Goal: Transaction & Acquisition: Purchase product/service

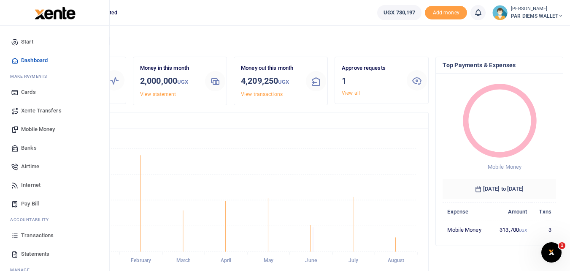
click at [40, 128] on span "Mobile Money" at bounding box center [38, 129] width 34 height 8
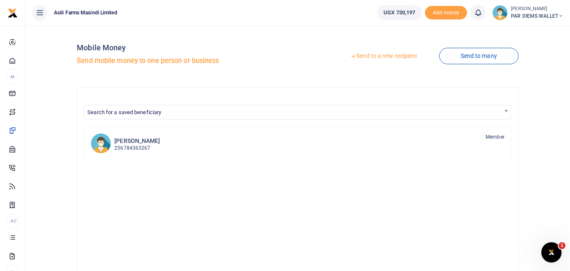
click at [384, 56] on div at bounding box center [285, 135] width 570 height 271
click at [386, 51] on link "Send to a new recipient" at bounding box center [384, 56] width 110 height 15
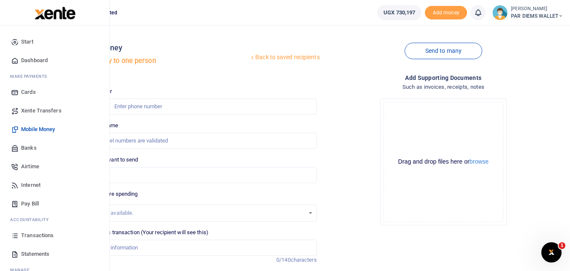
click at [14, 236] on icon at bounding box center [15, 235] width 8 height 8
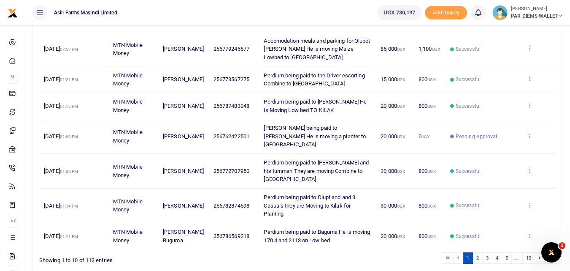
scroll to position [241, 0]
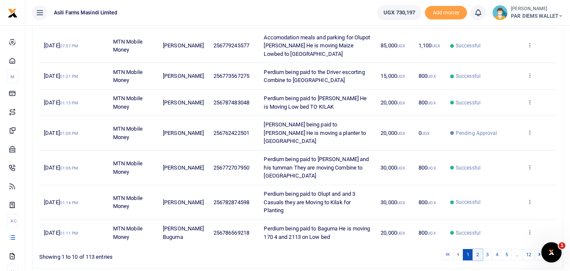
click at [478, 249] on link "2" at bounding box center [478, 254] width 10 height 11
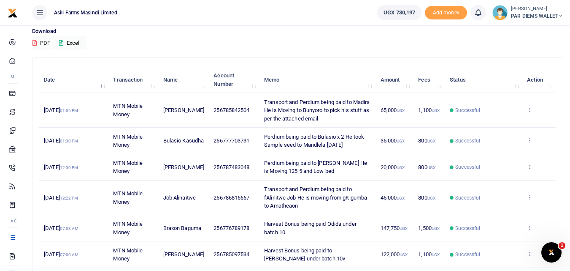
scroll to position [69, 0]
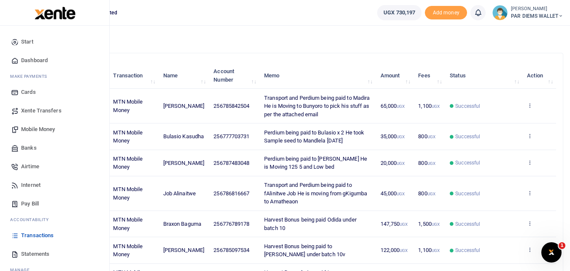
click at [32, 128] on span "Mobile Money" at bounding box center [38, 129] width 34 height 8
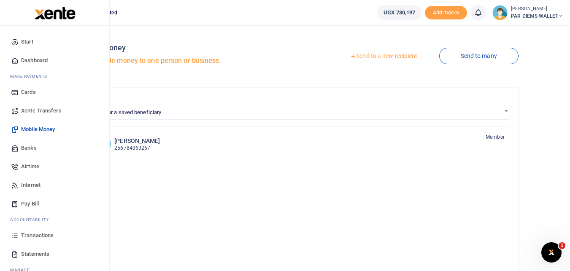
click at [18, 236] on icon at bounding box center [15, 235] width 8 height 8
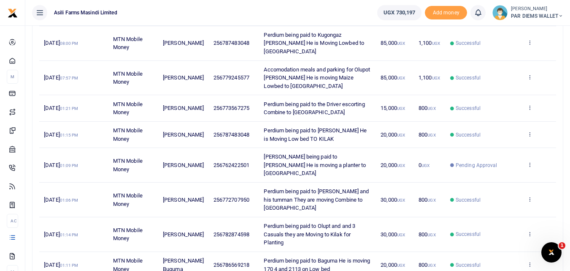
scroll to position [211, 0]
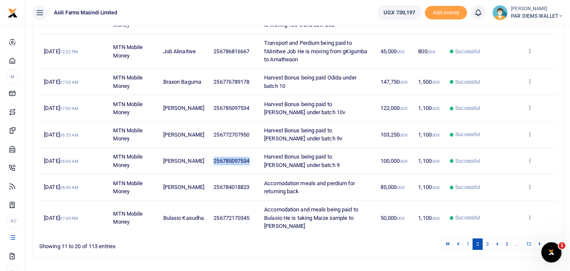
drag, startPoint x: 244, startPoint y: 175, endPoint x: 203, endPoint y: 177, distance: 41.0
click at [209, 174] on td "256785097534" at bounding box center [234, 161] width 51 height 26
copy span "256785097534"
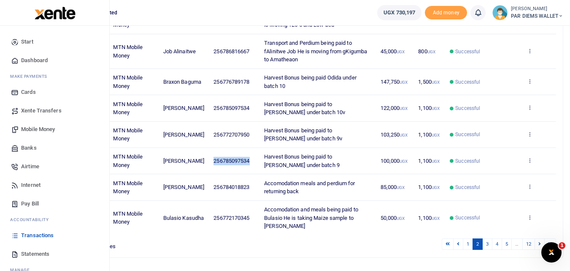
click at [34, 132] on span "Mobile Money" at bounding box center [38, 129] width 34 height 8
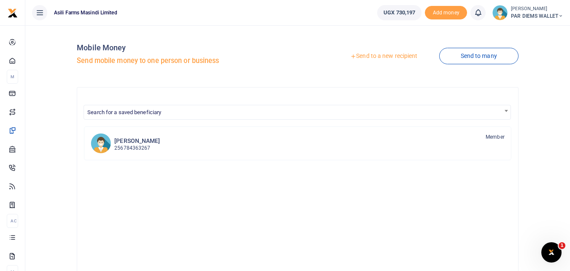
click at [373, 57] on link "Send to a new recipient" at bounding box center [384, 56] width 110 height 15
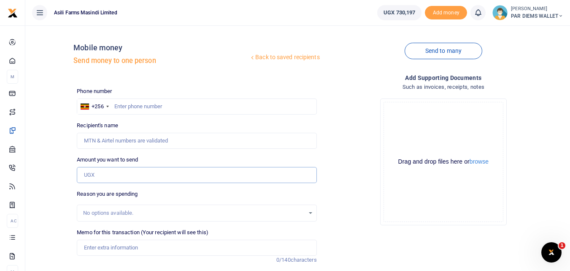
click at [100, 172] on input "Amount you want to send" at bounding box center [197, 175] width 240 height 16
paste input "256785097534"
type input "256785097534"
click at [125, 108] on input "text" at bounding box center [197, 106] width 240 height 16
type input "785097534"
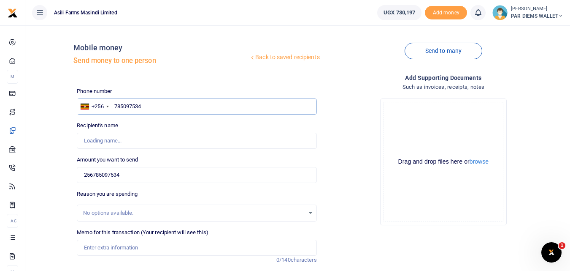
type input "[PERSON_NAME]"
type input "785097534"
click at [140, 177] on input "256785097534" at bounding box center [197, 175] width 240 height 16
type input "2"
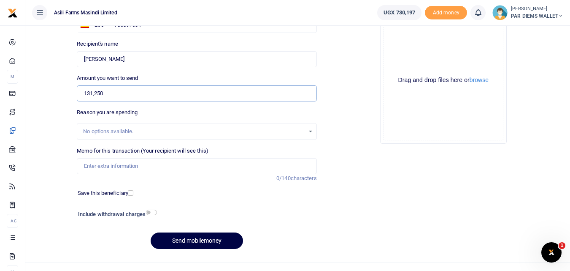
scroll to position [84, 0]
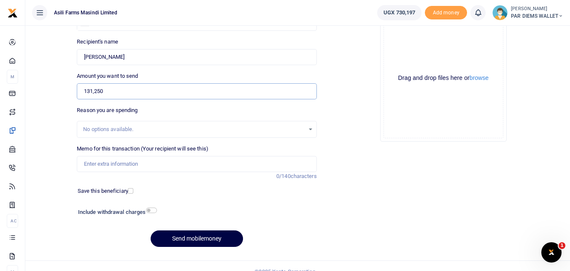
type input "131,250"
click at [117, 165] on input "Memo for this transaction (Your recipient will see this)" at bounding box center [197, 164] width 240 height 16
click at [217, 166] on input "Harvest bonus being paid to Labeja Batch 2" at bounding box center [197, 164] width 240 height 16
paste input "v"
type input "Harvest bonus being paid to Labeja John under batch 11v"
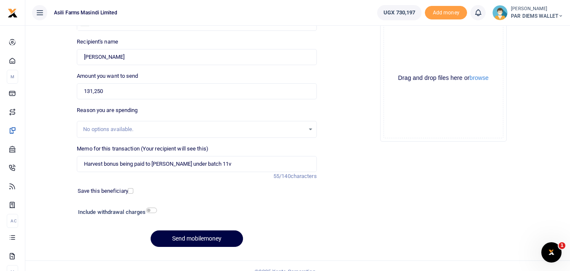
click at [399, 46] on div "Drag and drop files here or browse Powered by Uppy" at bounding box center [444, 78] width 120 height 120
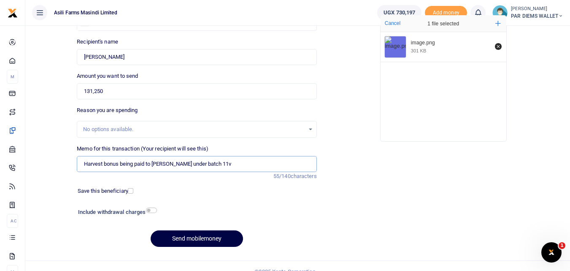
click at [240, 166] on input "Harvest bonus being paid to Labeja John under batch 11v" at bounding box center [197, 164] width 240 height 16
type input "Harvest bonus being paid to Labeja John under batch 11"
click at [198, 243] on button "Send mobilemoney" at bounding box center [197, 238] width 92 height 16
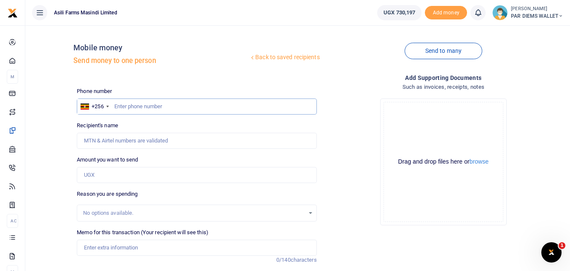
click at [148, 111] on input "text" at bounding box center [197, 106] width 240 height 16
type input "776789178"
type input "Braxon Baguma"
type input "776789178"
click at [103, 173] on input "Amount you want to send" at bounding box center [197, 175] width 240 height 16
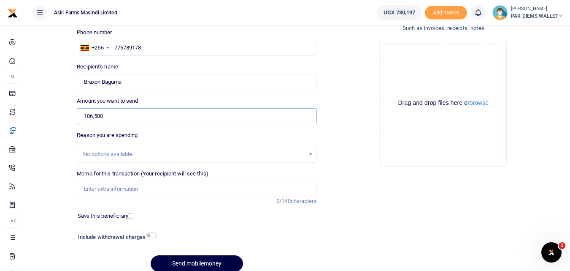
scroll to position [59, 0]
type input "106,500"
click at [112, 191] on input "Memo for this transaction (Your recipient will see this)" at bounding box center [197, 188] width 240 height 16
click at [216, 188] on input "Harvesting Bonus being paid to Odida under Batch 1" at bounding box center [197, 188] width 240 height 16
type input "Harvesting Bonus being paid to Odida under Batch 11"
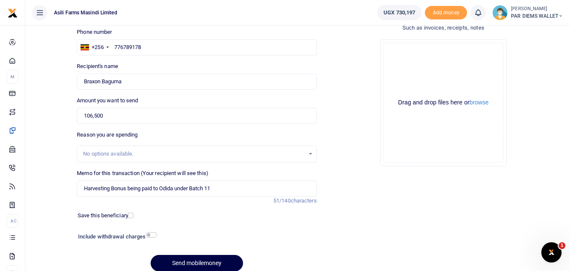
click at [407, 70] on div "Drag and drop files here or browse Powered by Uppy" at bounding box center [444, 103] width 120 height 120
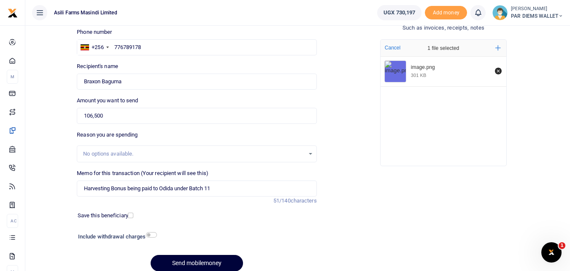
click at [177, 262] on button "Send mobilemoney" at bounding box center [197, 263] width 92 height 16
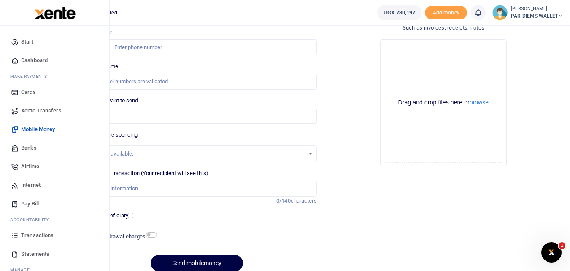
click at [19, 238] on icon at bounding box center [15, 235] width 8 height 8
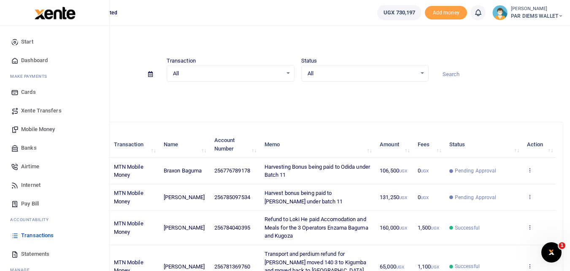
click at [49, 128] on span "Mobile Money" at bounding box center [38, 129] width 34 height 8
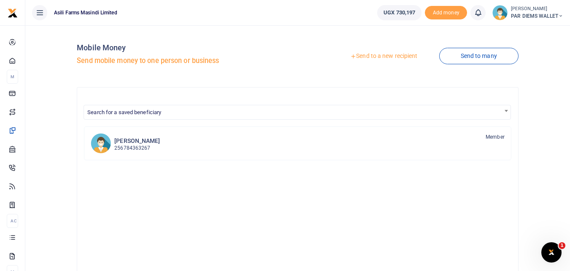
click at [371, 57] on link "Send to a new recipient" at bounding box center [384, 56] width 110 height 15
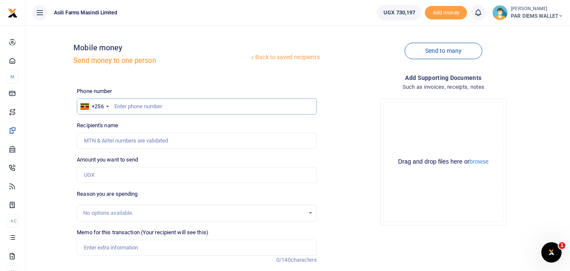
click at [134, 107] on input "text" at bounding box center [197, 106] width 240 height 16
type input "786816667"
type input "Job Alinaitwe"
type input "786816667"
click at [118, 176] on input "Amount you want to send" at bounding box center [197, 175] width 240 height 16
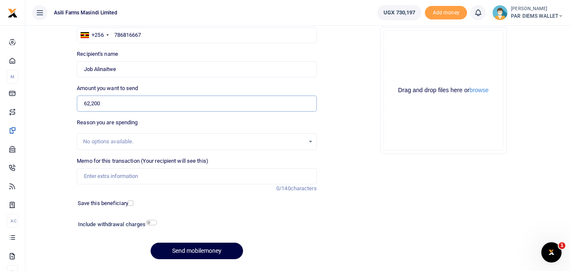
scroll to position [76, 0]
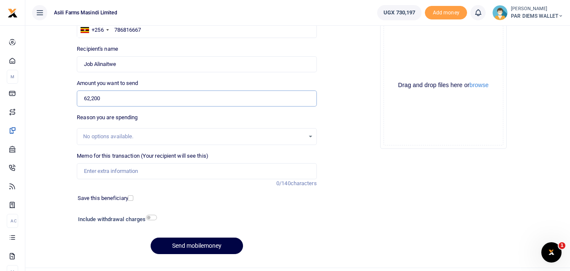
type input "62,200"
click at [133, 171] on input "Memo for this transaction (Your recipient will see this)" at bounding box center [197, 171] width 240 height 16
type input "Planting Bonus being paid to Job Alinaitwe under batch 1"
click at [404, 45] on div "Drag and drop files here or browse Powered by Uppy" at bounding box center [444, 85] width 120 height 120
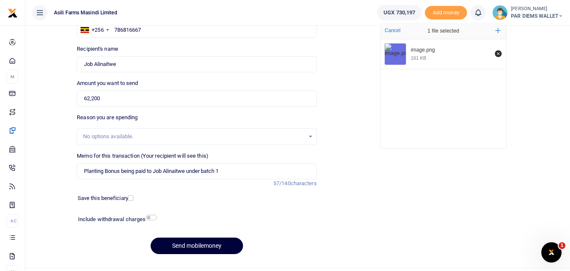
click at [203, 244] on button "Send mobilemoney" at bounding box center [197, 245] width 92 height 16
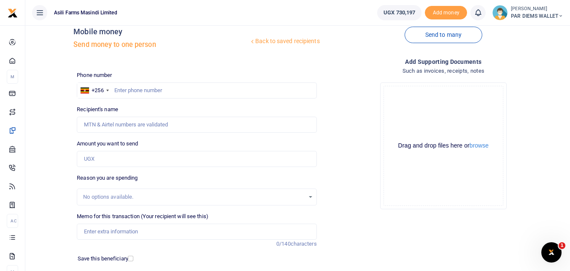
scroll to position [14, 0]
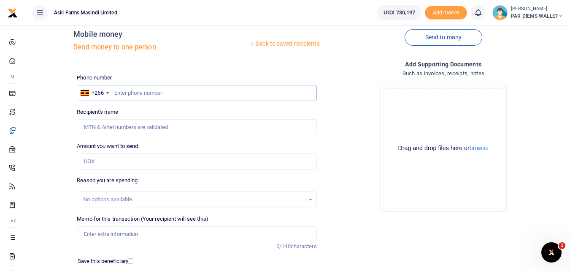
click at [129, 89] on input "text" at bounding box center [197, 93] width 240 height 16
type input "771405634"
type input "[DEMOGRAPHIC_DATA][PERSON_NAME]"
type input "77140563422"
type input "771405634"
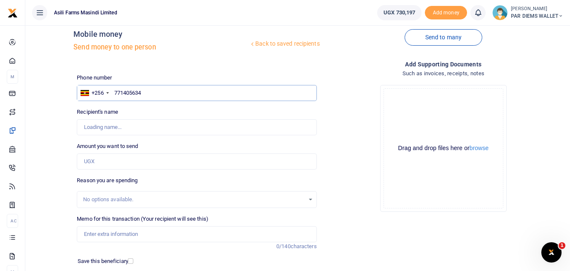
type input "[DEMOGRAPHIC_DATA][PERSON_NAME]"
type input "771405634"
click at [104, 157] on input "Amount you want to send" at bounding box center [197, 161] width 240 height 16
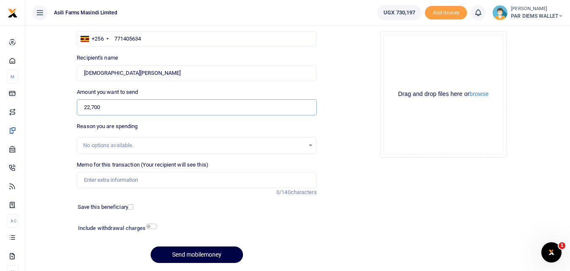
scroll to position [95, 0]
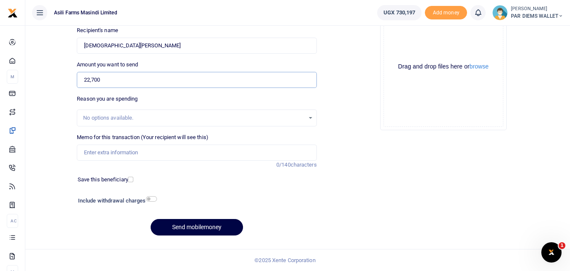
type input "22,700"
click at [133, 155] on input "Memo for this transaction (Your recipient will see this)" at bounding box center [197, 152] width 240 height 16
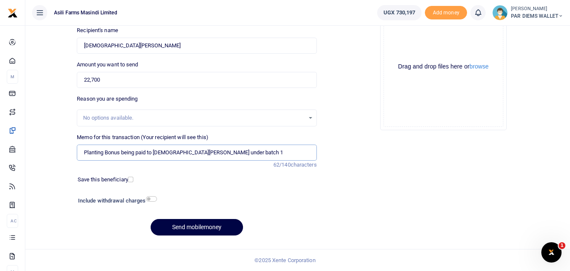
paste input "text"
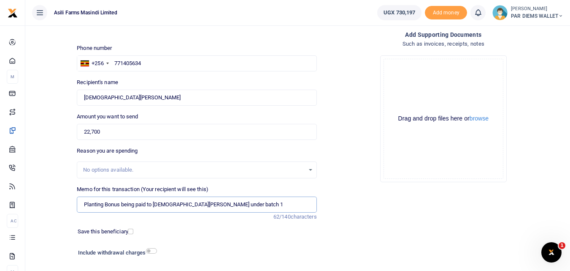
scroll to position [42, 0]
paste input "v"
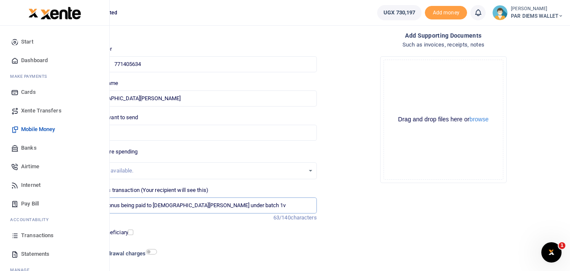
type input "Planting Bonus being paid to Mohammed Byaryhanga under batch 1v"
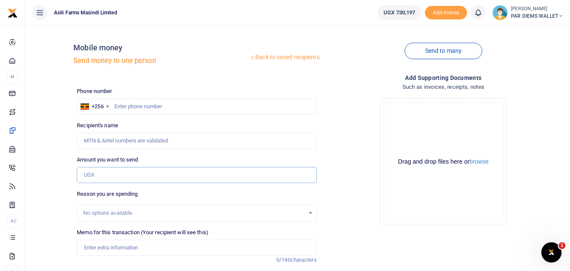
click at [91, 175] on input "Amount you want to send" at bounding box center [197, 175] width 240 height 16
type input "22,700"
click at [124, 105] on input "text" at bounding box center [197, 106] width 240 height 16
type input "771405634"
type input "[DEMOGRAPHIC_DATA][PERSON_NAME]"
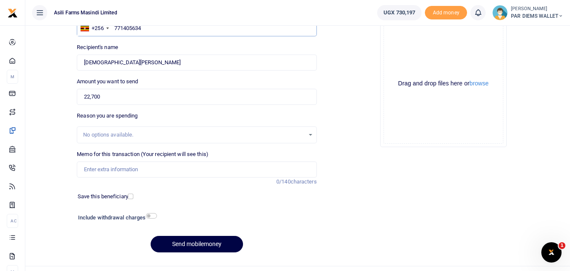
scroll to position [85, 0]
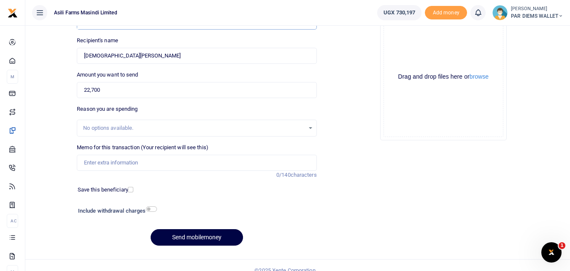
type input "771405634"
click at [102, 163] on input "Memo for this transaction (Your recipient will see this)" at bounding box center [197, 163] width 240 height 16
type input "P"
type input "Planting Bonus being paid to Mhammed Byaruhanga under batch 1"
click at [407, 48] on div "Drag and drop files here or browse Powered by Uppy" at bounding box center [444, 77] width 120 height 120
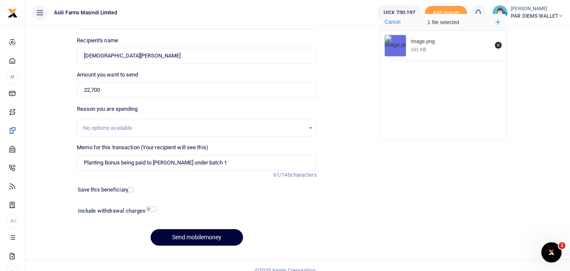
click at [185, 239] on button "Send mobilemoney" at bounding box center [197, 237] width 92 height 16
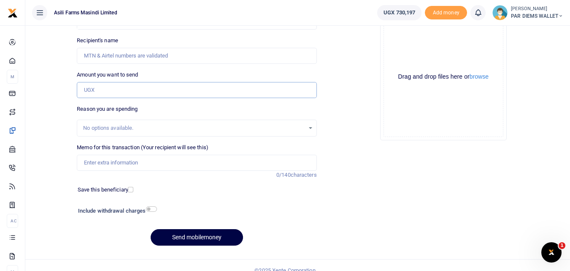
click at [101, 92] on input "Amount you want to send" at bounding box center [197, 90] width 240 height 16
paste input "0785842504"
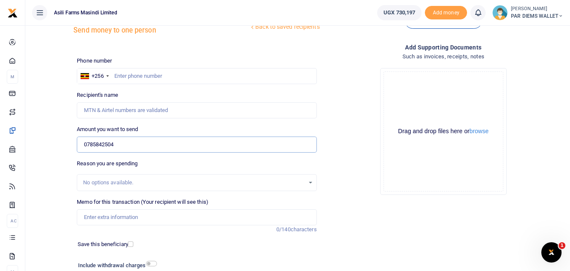
scroll to position [29, 0]
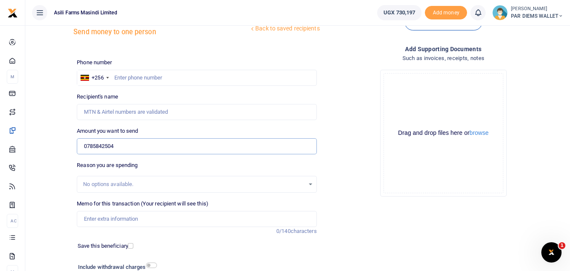
type input "0785842504"
click at [128, 82] on input "text" at bounding box center [197, 78] width 240 height 16
type input "785842504"
type input "John Madira"
type input "785842504"
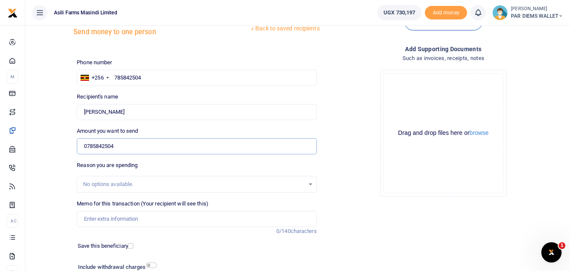
click at [133, 145] on input "0785842504" at bounding box center [197, 146] width 240 height 16
type input "0"
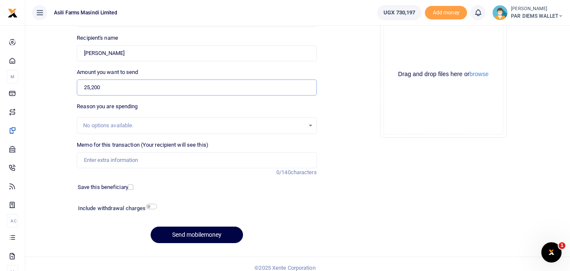
scroll to position [95, 0]
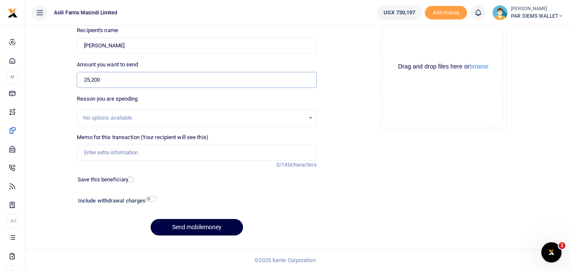
type input "25,200"
click at [163, 147] on input "Memo for this transaction (Your recipient will see this)" at bounding box center [197, 152] width 240 height 16
type input "Planting Bonus being paid to John Madira under batch 1"
click at [424, 43] on div "Drag and drop files here or browse Powered by Uppy" at bounding box center [444, 67] width 120 height 120
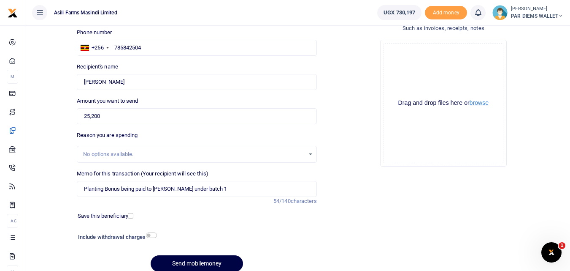
scroll to position [46, 0]
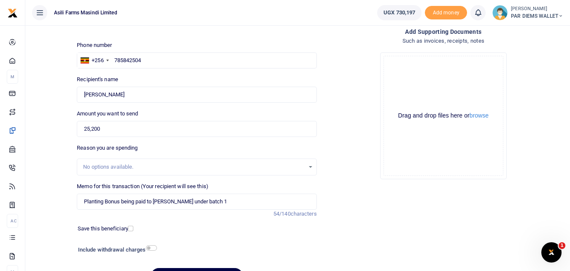
click at [413, 70] on div "Drag and drop files here or browse Powered by Uppy" at bounding box center [444, 116] width 120 height 120
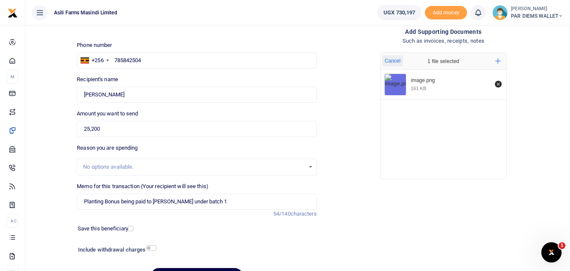
scroll to position [95, 0]
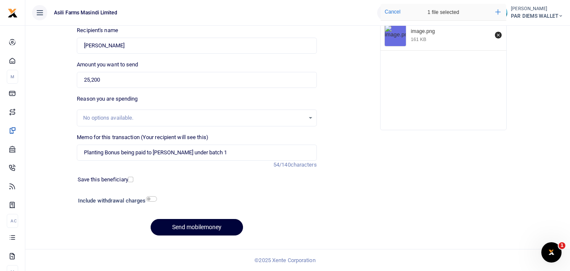
click at [190, 225] on button "Send mobilemoney" at bounding box center [197, 227] width 92 height 16
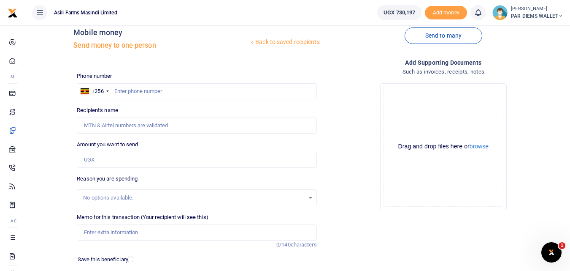
scroll to position [14, 0]
click at [160, 89] on input "text" at bounding box center [197, 92] width 240 height 16
type input "780372550"
type input "[PERSON_NAME]"
type input "780372550"
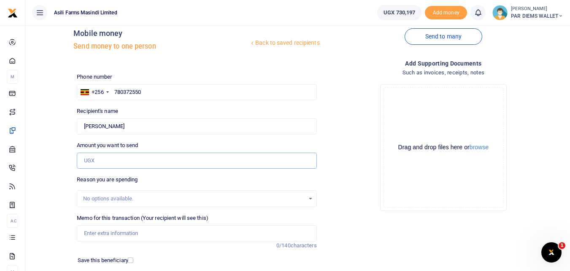
click at [113, 159] on input "Amount you want to send" at bounding box center [197, 160] width 240 height 16
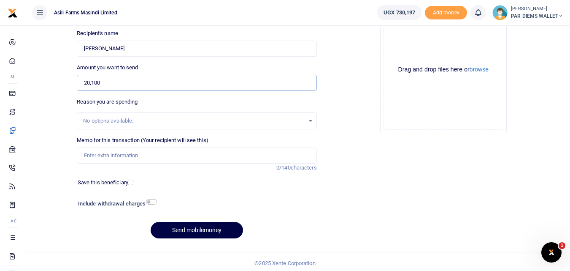
scroll to position [94, 0]
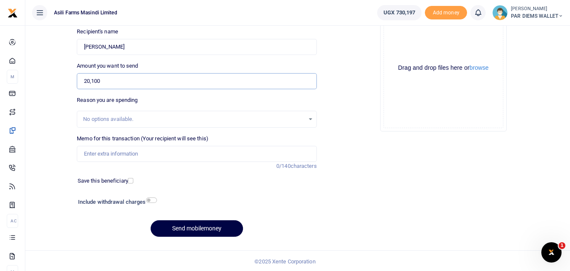
type input "20,100"
click at [117, 153] on input "Memo for this transaction (Your recipient will see this)" at bounding box center [197, 154] width 240 height 16
type input "Planting Bonus being paid to Auma Sarah under batch 1"
click at [405, 44] on div "Drag and drop files here or browse Powered by Uppy" at bounding box center [444, 68] width 120 height 120
click at [401, 41] on div "Drag and drop files here or browse Powered by Uppy" at bounding box center [444, 68] width 120 height 120
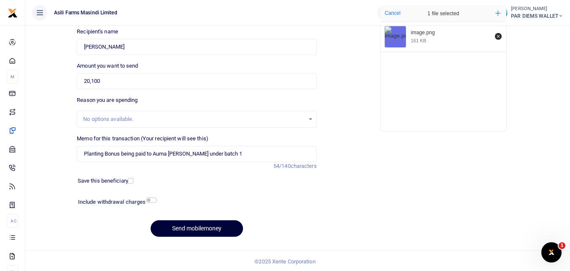
click at [204, 232] on button "Send mobilemoney" at bounding box center [197, 228] width 92 height 16
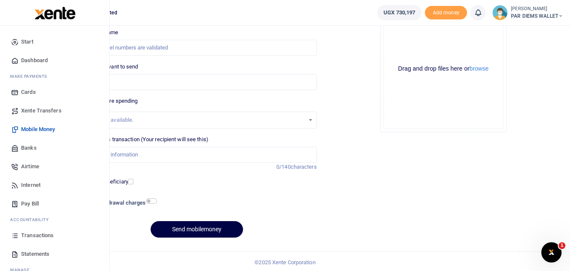
click at [14, 236] on icon at bounding box center [15, 235] width 8 height 8
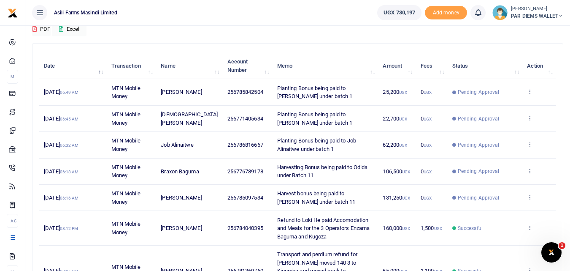
scroll to position [78, 0]
